Goal: Information Seeking & Learning: Learn about a topic

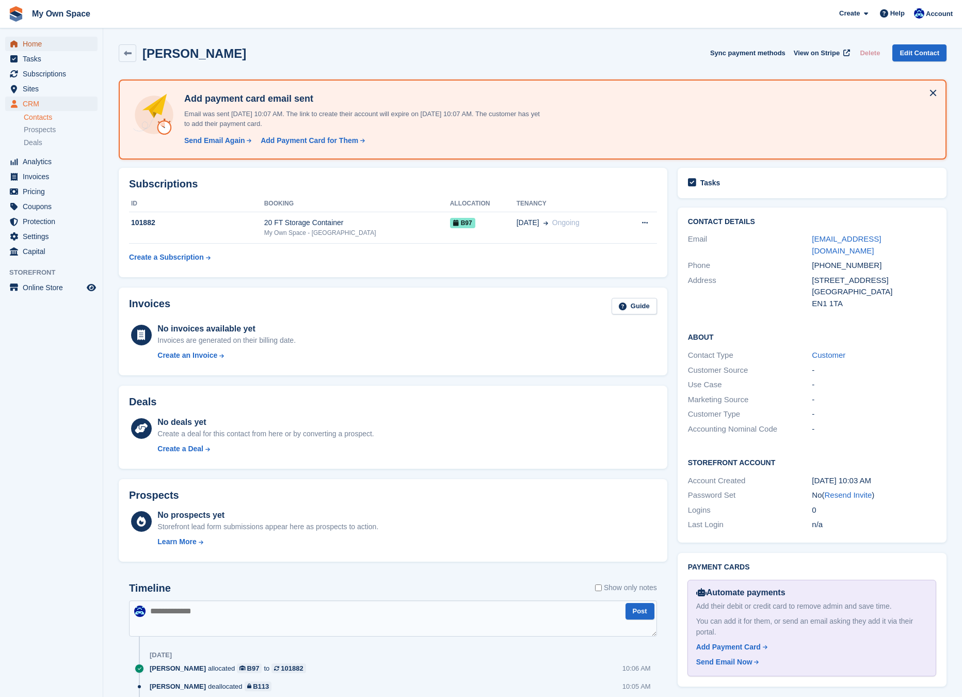
click at [40, 39] on span "Home" at bounding box center [54, 44] width 62 height 14
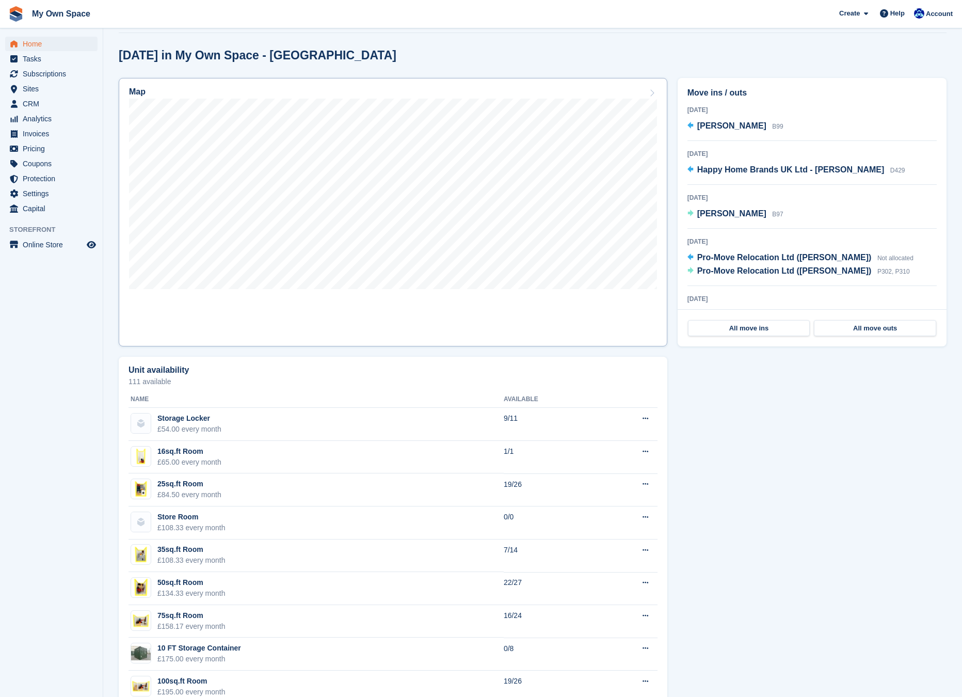
scroll to position [516, 0]
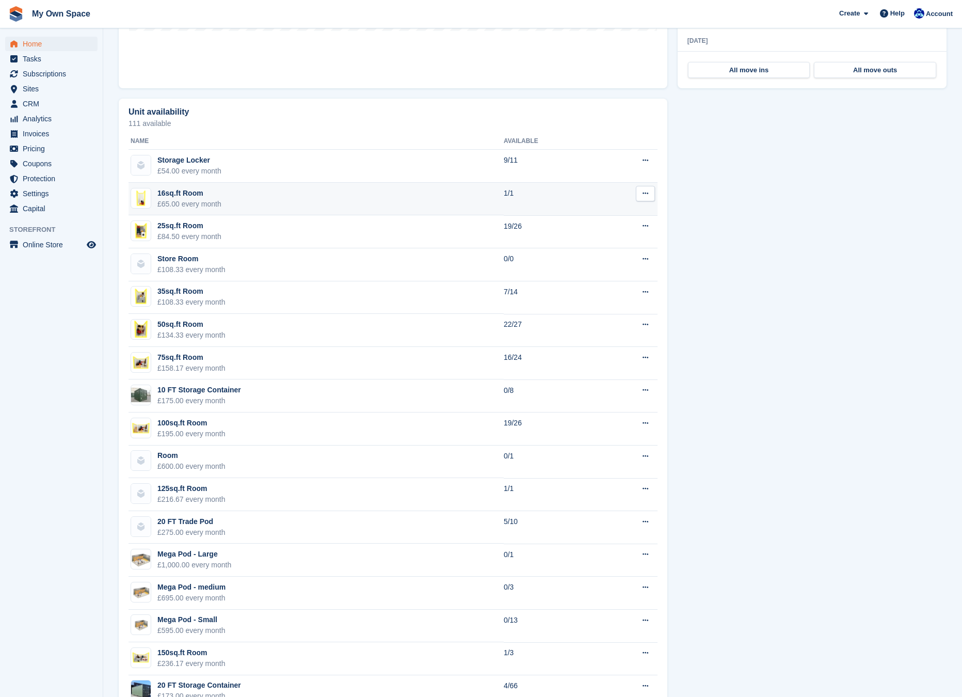
click at [170, 184] on td "16sq.ft Room £65.00 every month" at bounding box center [315, 199] width 375 height 33
click at [171, 193] on div "16sq.ft Room" at bounding box center [189, 193] width 64 height 11
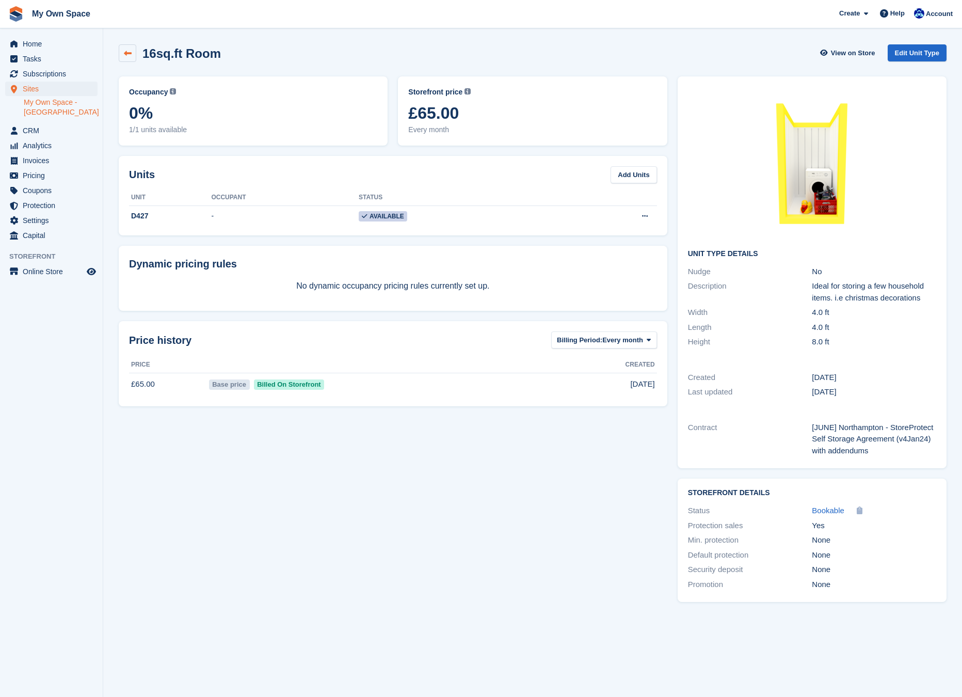
click at [128, 57] on icon at bounding box center [128, 54] width 8 height 8
